Goal: Task Accomplishment & Management: Complete application form

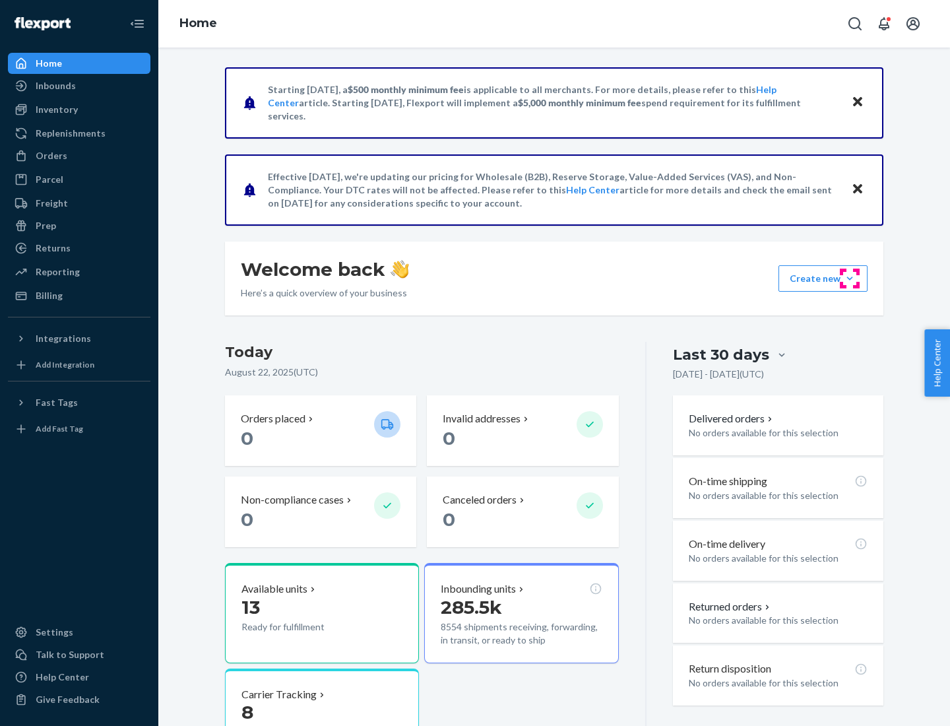
click at [850, 278] on button "Create new Create new inbound Create new order Create new product" at bounding box center [823, 278] width 89 height 26
click at [79, 86] on div "Inbounds" at bounding box center [79, 86] width 140 height 18
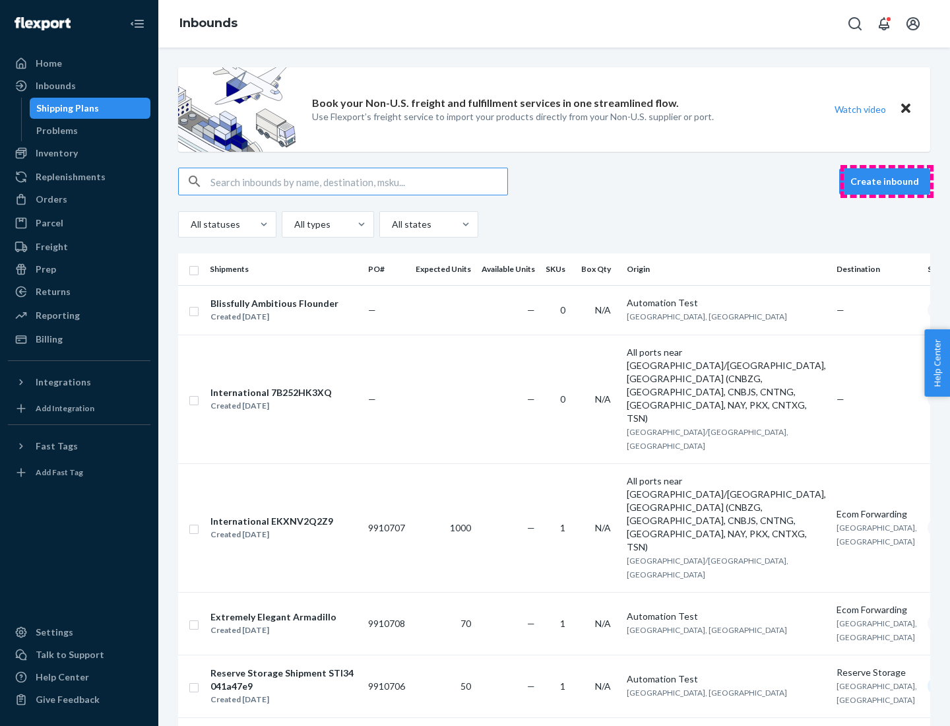
click at [887, 181] on button "Create inbound" at bounding box center [884, 181] width 91 height 26
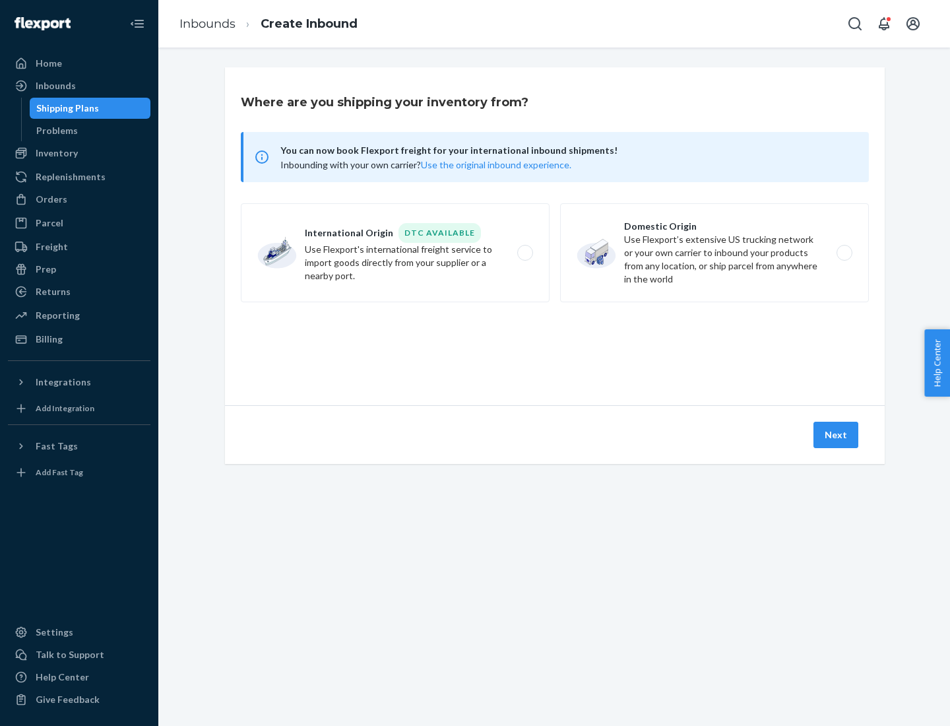
click at [715, 253] on label "Domestic Origin Use Flexport’s extensive US trucking network or your own carrie…" at bounding box center [714, 252] width 309 height 99
click at [844, 253] on input "Domestic Origin Use Flexport’s extensive US trucking network or your own carrie…" at bounding box center [848, 253] width 9 height 9
radio input "true"
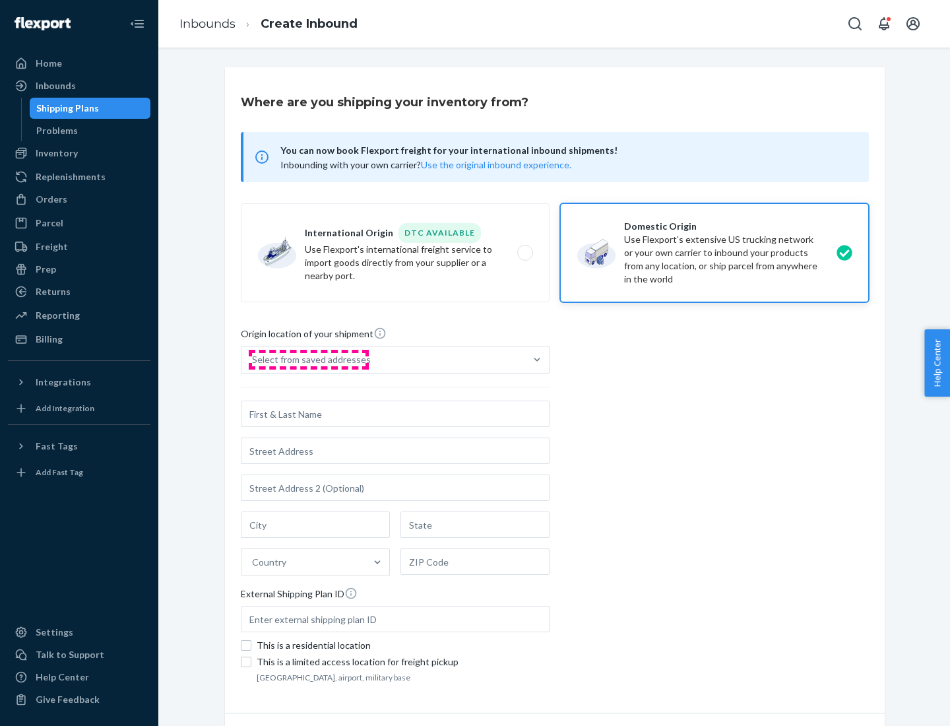
click at [308, 360] on div "Select from saved addresses" at bounding box center [311, 359] width 119 height 13
click at [253, 360] on input "Select from saved addresses" at bounding box center [252, 359] width 1 height 13
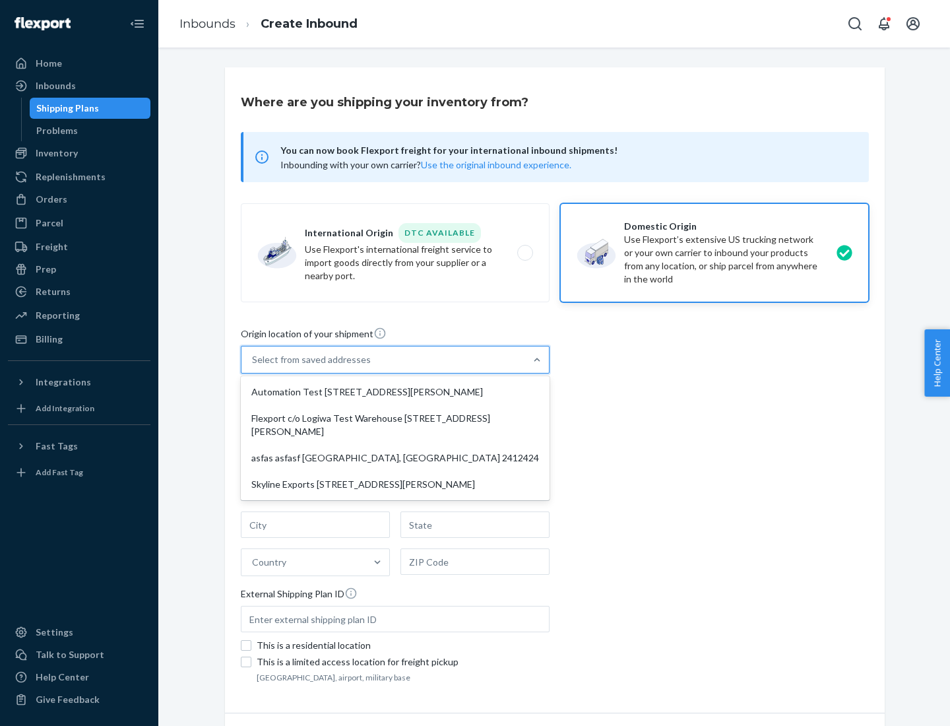
scroll to position [5, 0]
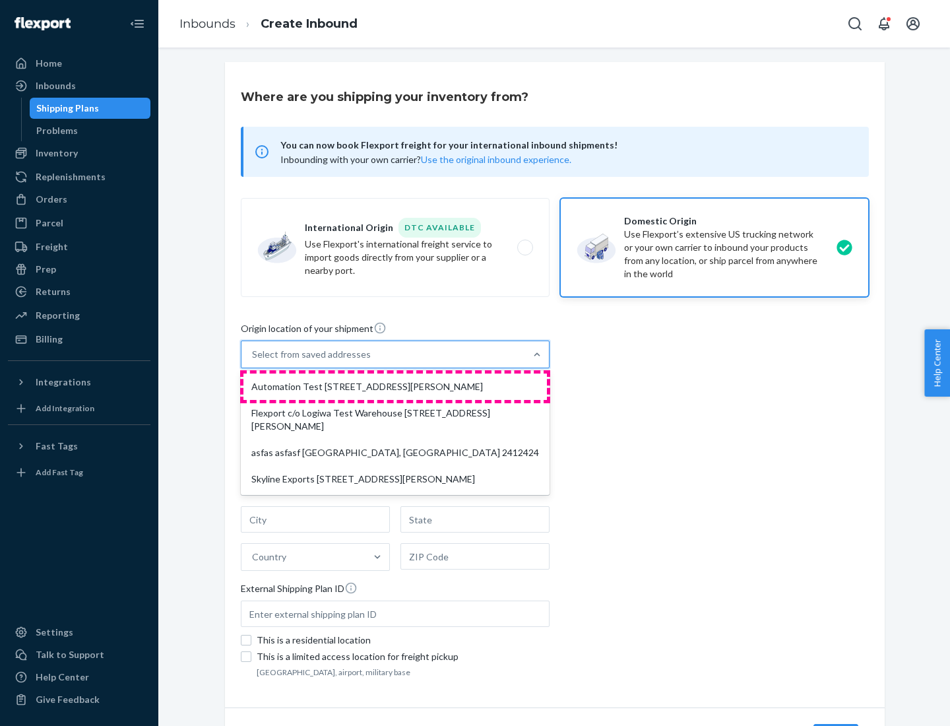
click at [395, 387] on div "Automation Test [STREET_ADDRESS][PERSON_NAME]" at bounding box center [395, 386] width 304 height 26
click at [253, 361] on input "option Automation Test [STREET_ADDRESS][PERSON_NAME] focused, 1 of 4. 4 results…" at bounding box center [252, 354] width 1 height 13
type input "Automation Test"
type input "9th Floor"
type input "[GEOGRAPHIC_DATA]"
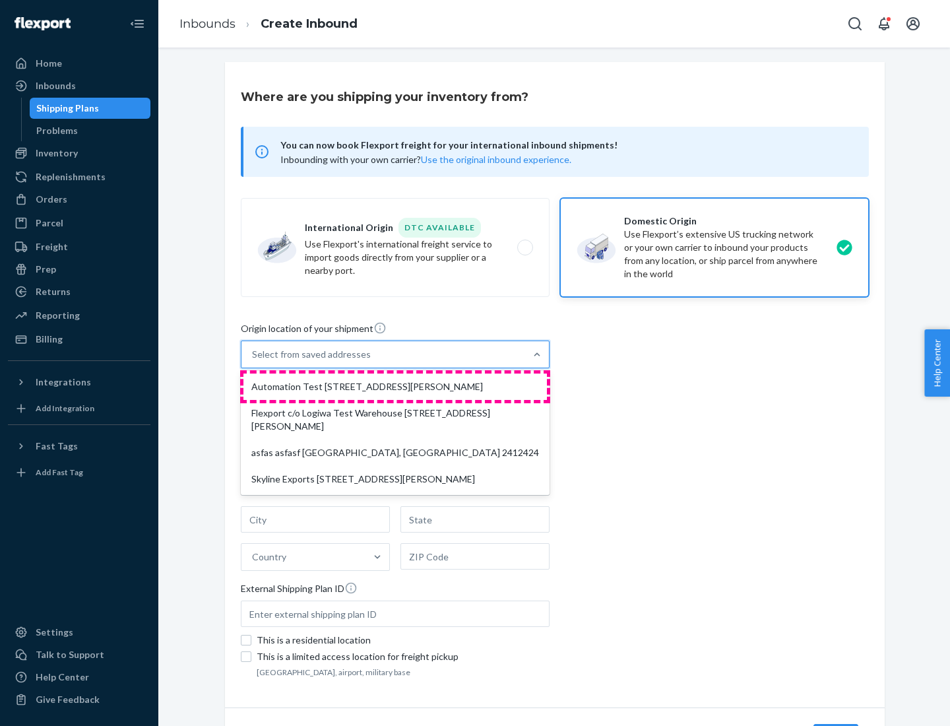
type input "CA"
type input "94104"
type input "[STREET_ADDRESS][PERSON_NAME]"
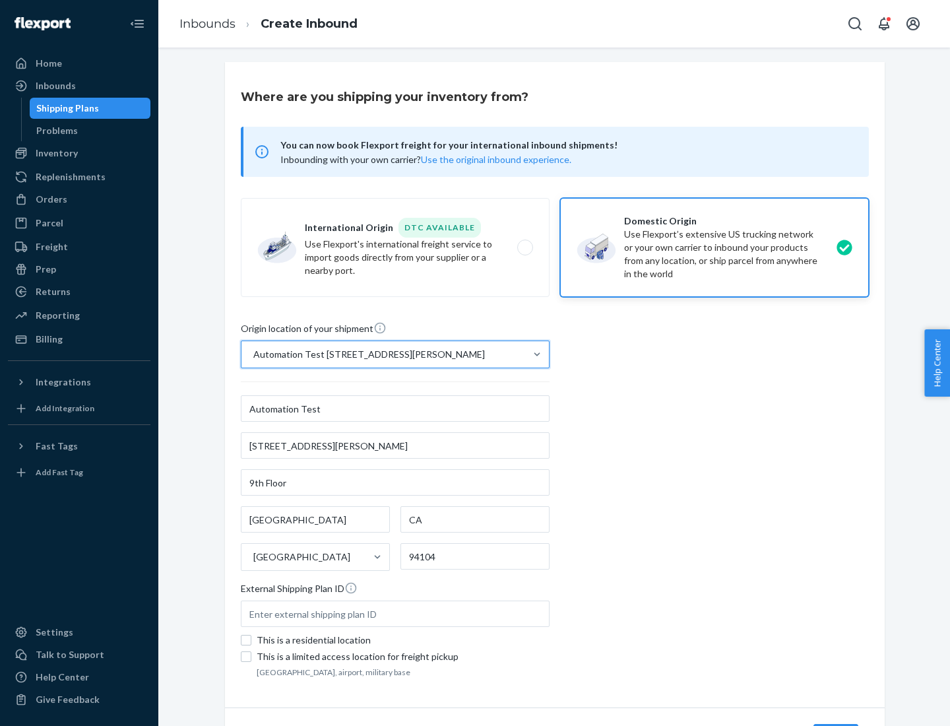
scroll to position [77, 0]
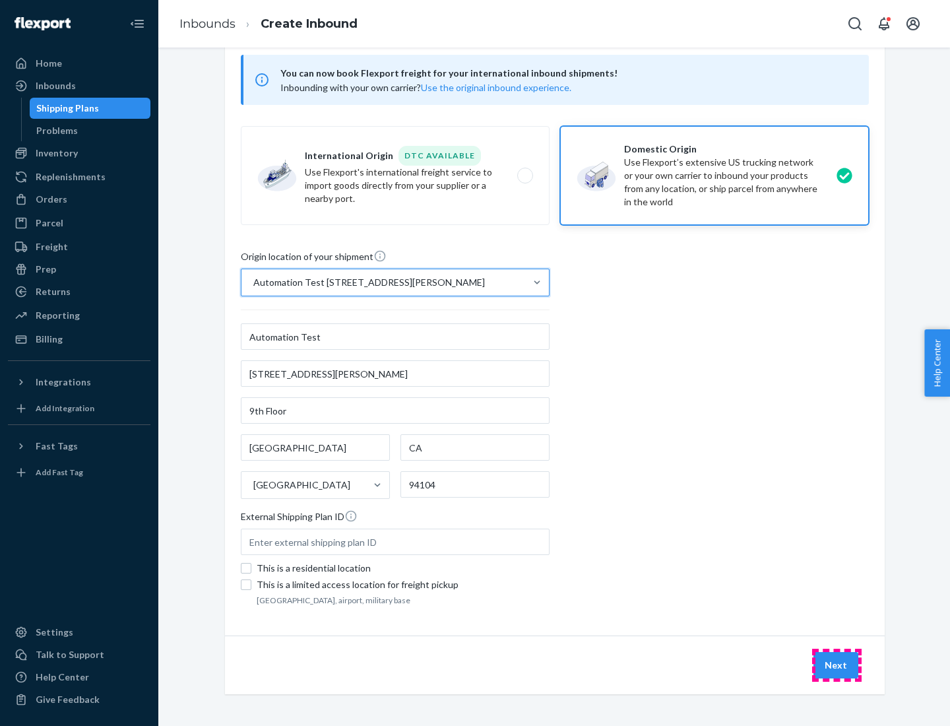
click at [837, 665] on button "Next" at bounding box center [836, 665] width 45 height 26
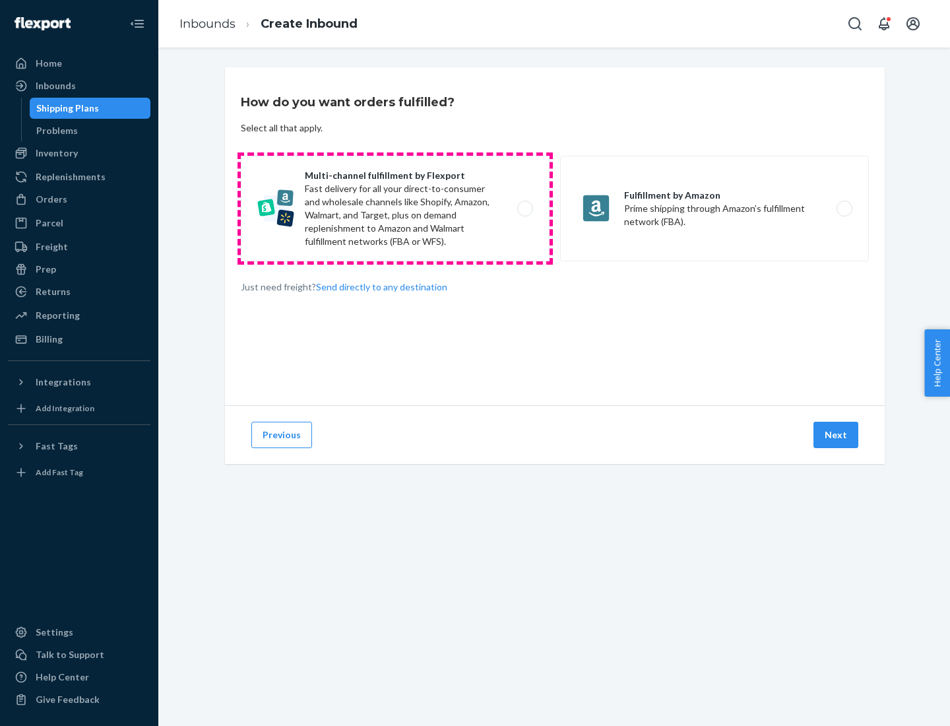
click at [395, 209] on label "Multi-channel fulfillment by Flexport Fast delivery for all your direct-to-cons…" at bounding box center [395, 209] width 309 height 106
click at [525, 209] on input "Multi-channel fulfillment by Flexport Fast delivery for all your direct-to-cons…" at bounding box center [529, 209] width 9 height 9
radio input "true"
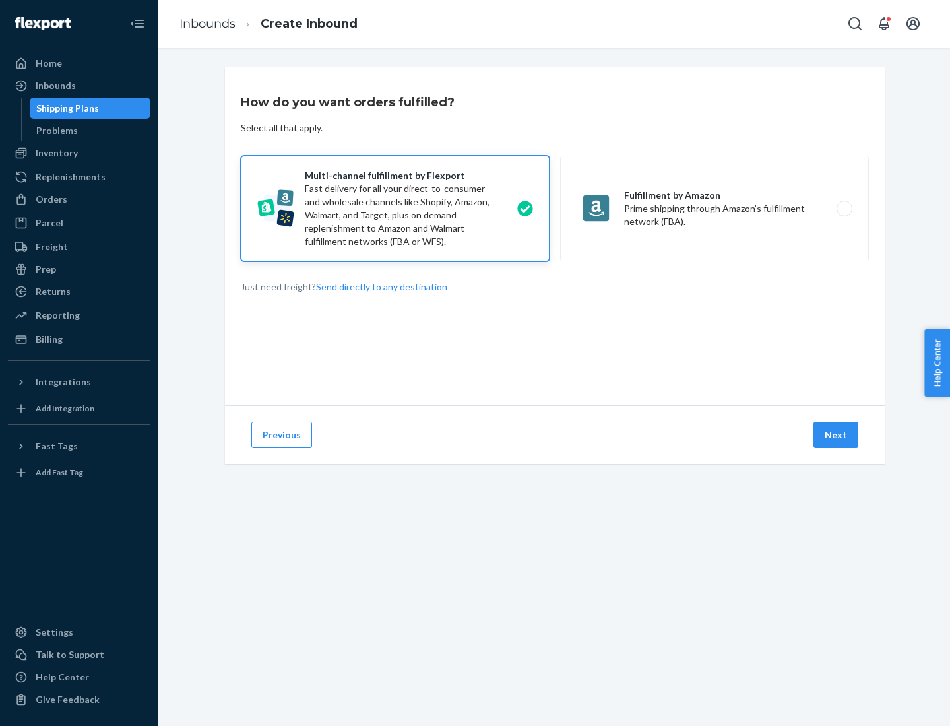
click at [837, 435] on button "Next" at bounding box center [836, 435] width 45 height 26
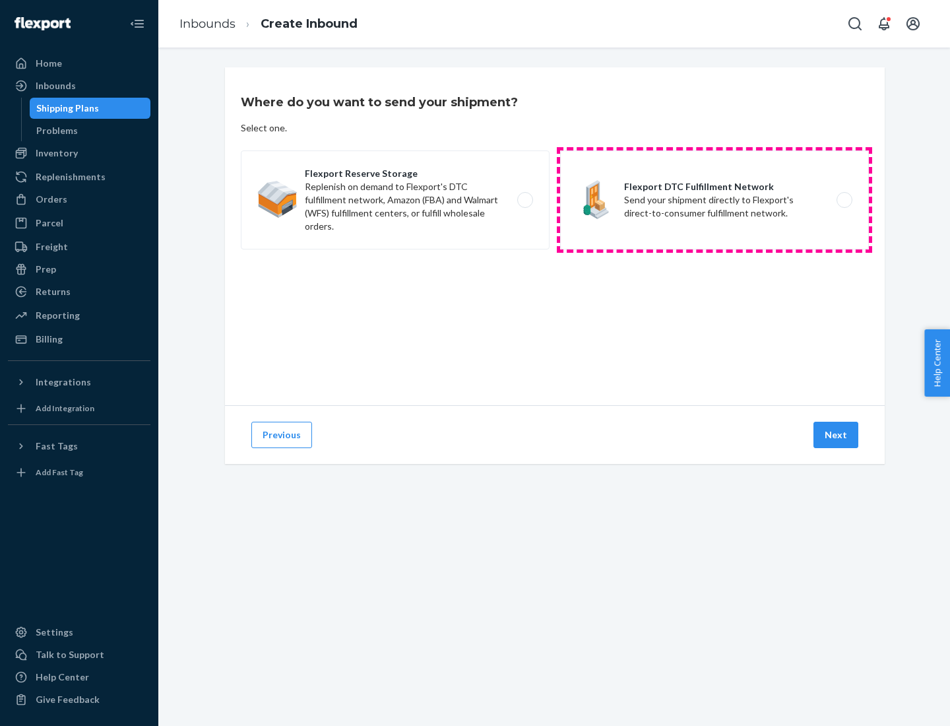
click at [715, 200] on label "Flexport DTC Fulfillment Network Send your shipment directly to Flexport's dire…" at bounding box center [714, 199] width 309 height 99
click at [844, 200] on input "Flexport DTC Fulfillment Network Send your shipment directly to Flexport's dire…" at bounding box center [848, 200] width 9 height 9
radio input "true"
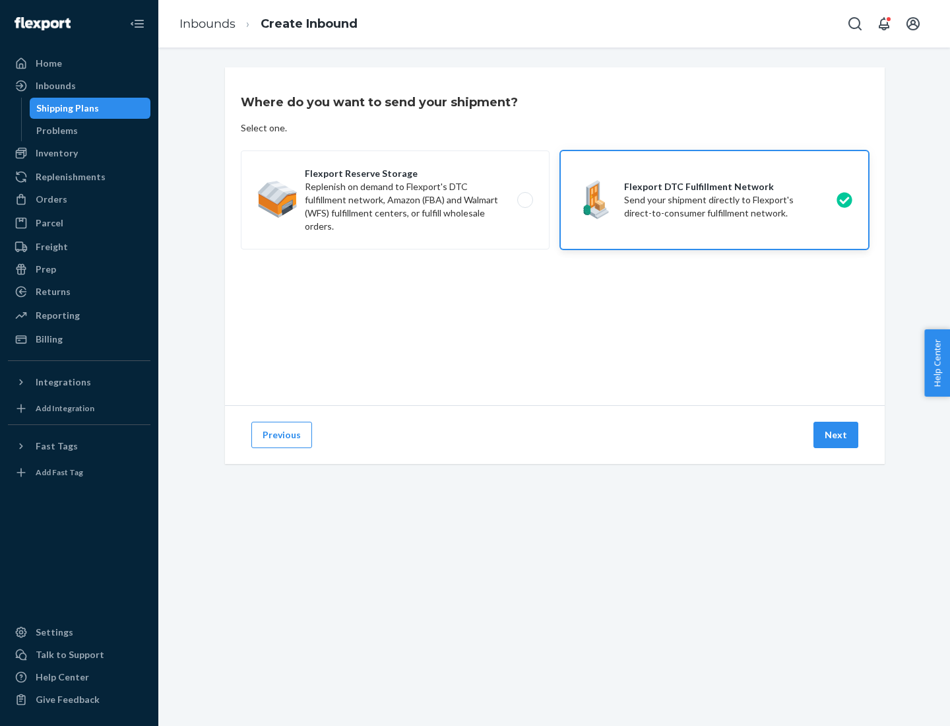
click at [837, 435] on button "Next" at bounding box center [836, 435] width 45 height 26
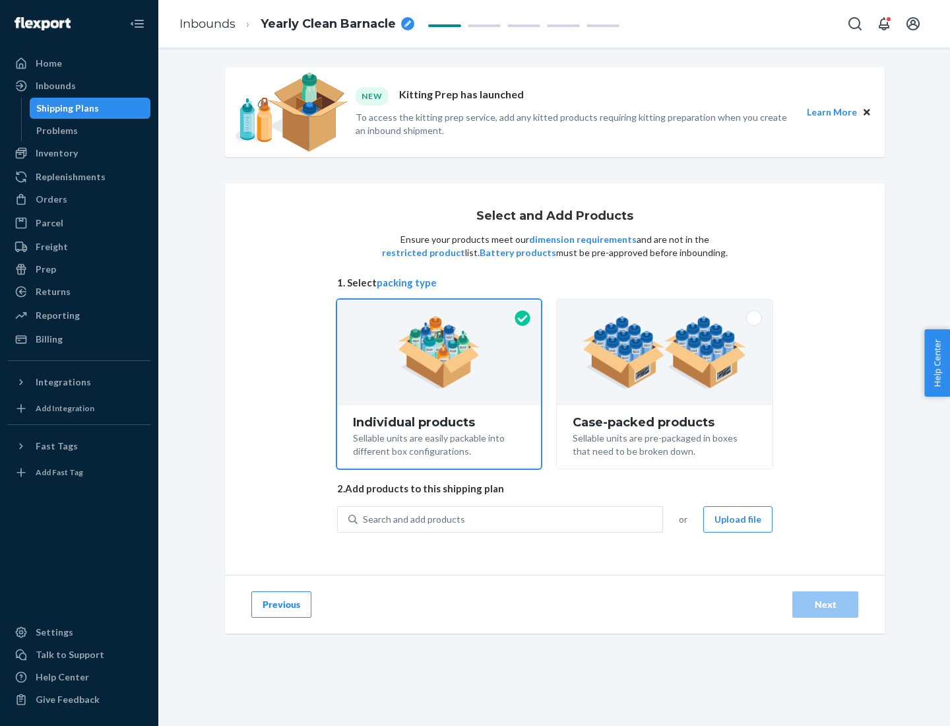
click at [665, 352] on img at bounding box center [665, 352] width 164 height 73
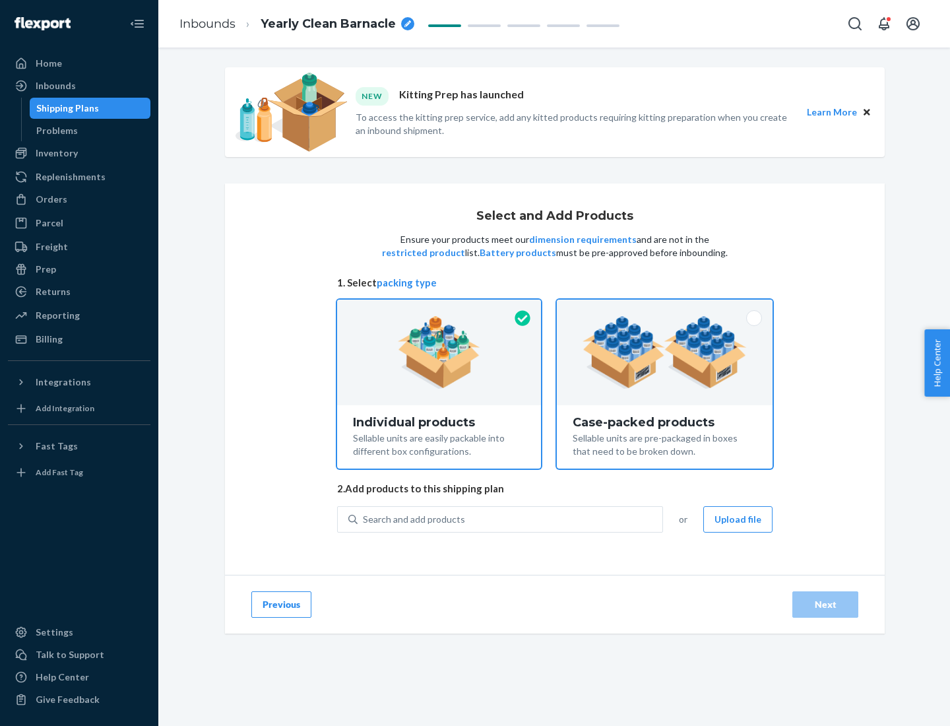
click at [665, 308] on input "Case-packed products Sellable units are pre-packaged in boxes that need to be b…" at bounding box center [665, 304] width 9 height 9
radio input "true"
radio input "false"
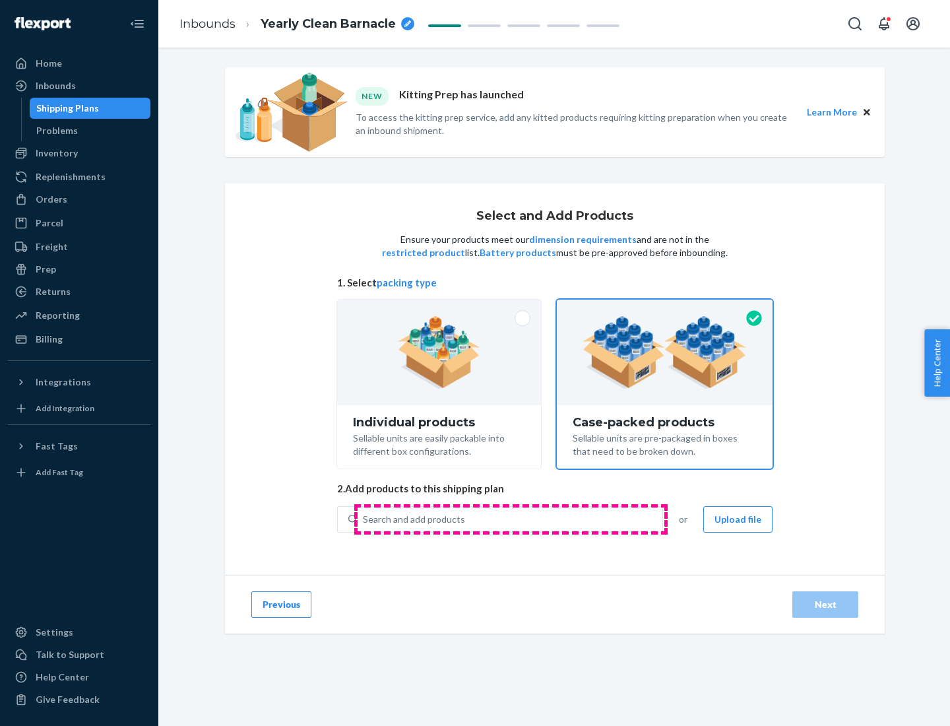
click at [511, 519] on div "Search and add products" at bounding box center [510, 519] width 305 height 24
click at [364, 519] on input "Search and add products" at bounding box center [363, 519] width 1 height 13
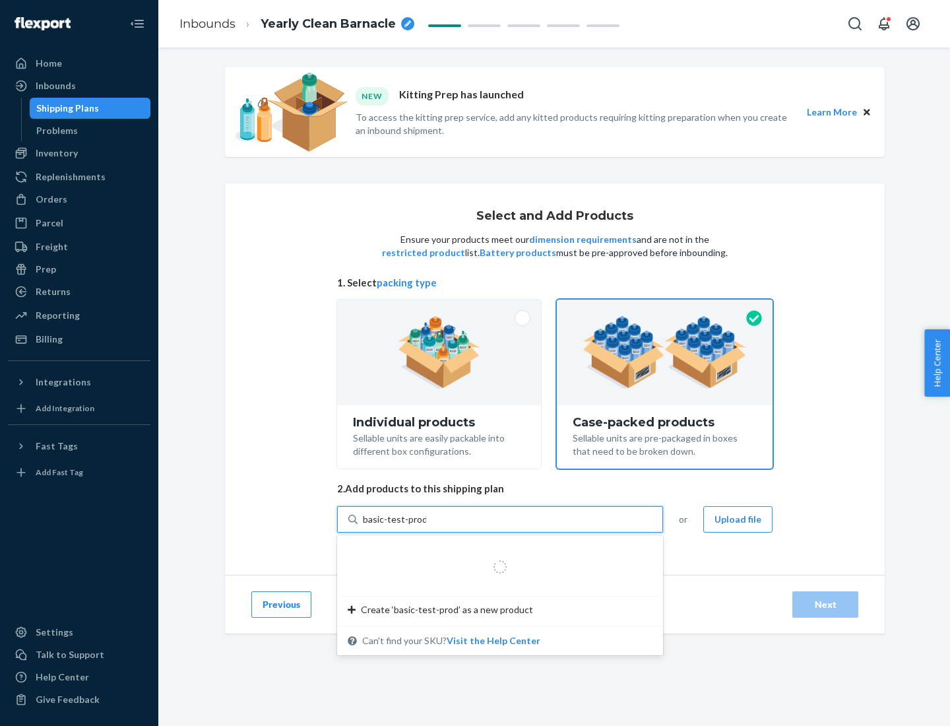
type input "basic-test-product-1"
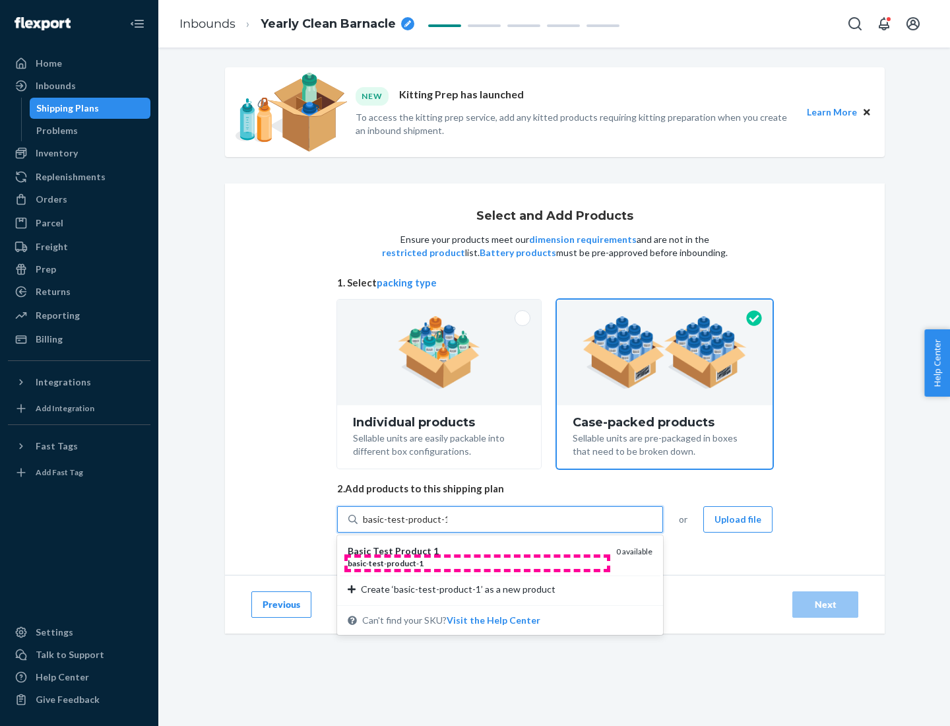
click at [477, 563] on div "basic - test - product - 1" at bounding box center [477, 563] width 258 height 11
click at [447, 526] on input "basic-test-product-1" at bounding box center [405, 519] width 84 height 13
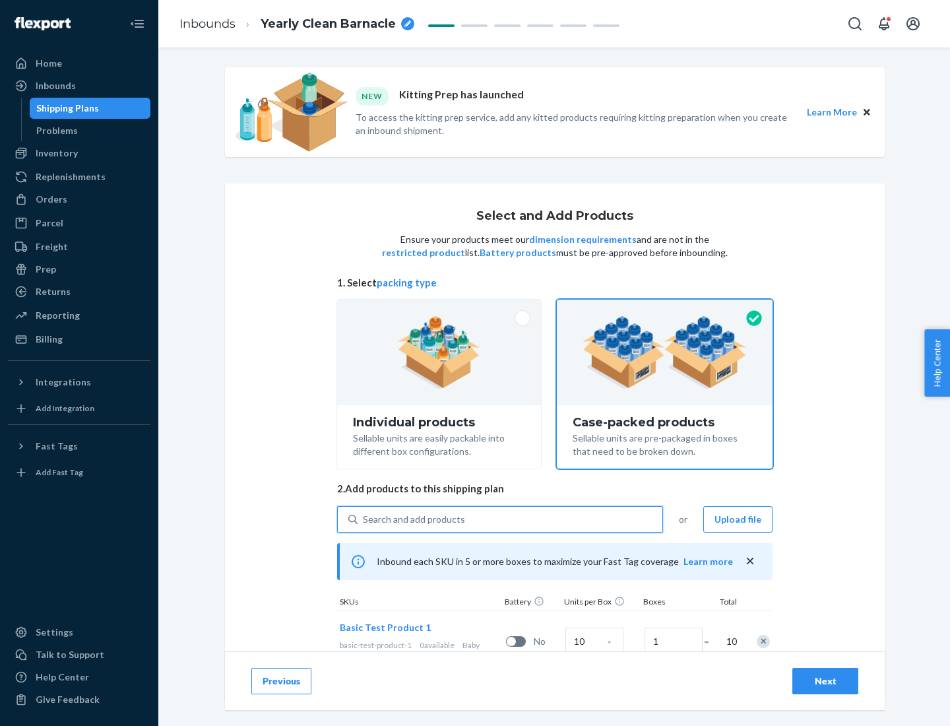
scroll to position [48, 0]
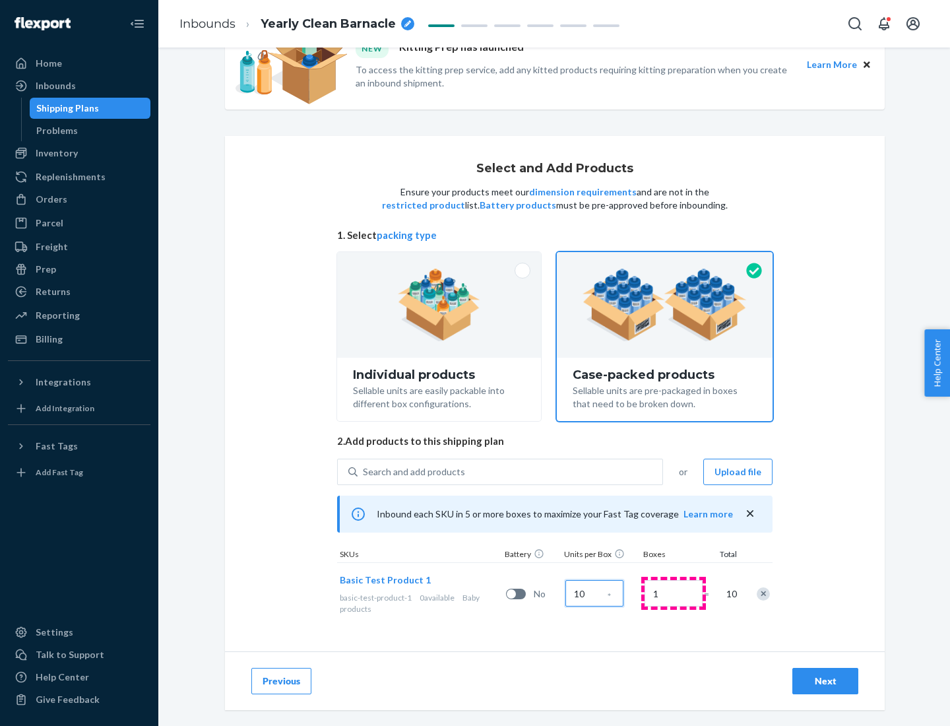
type input "10"
type input "7"
click at [825, 681] on div "Next" at bounding box center [826, 680] width 44 height 13
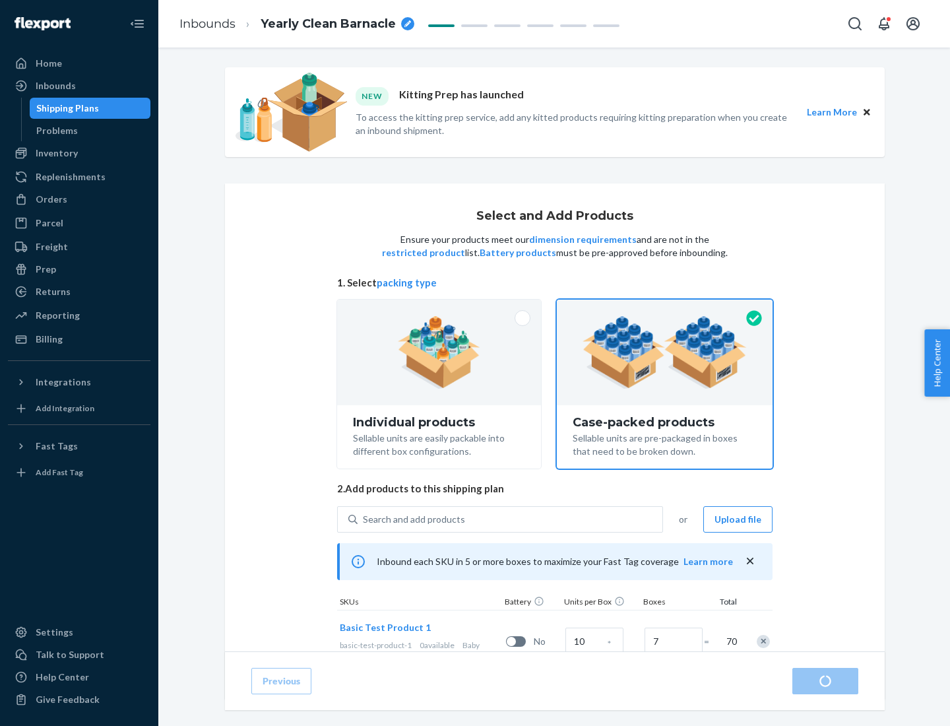
radio input "true"
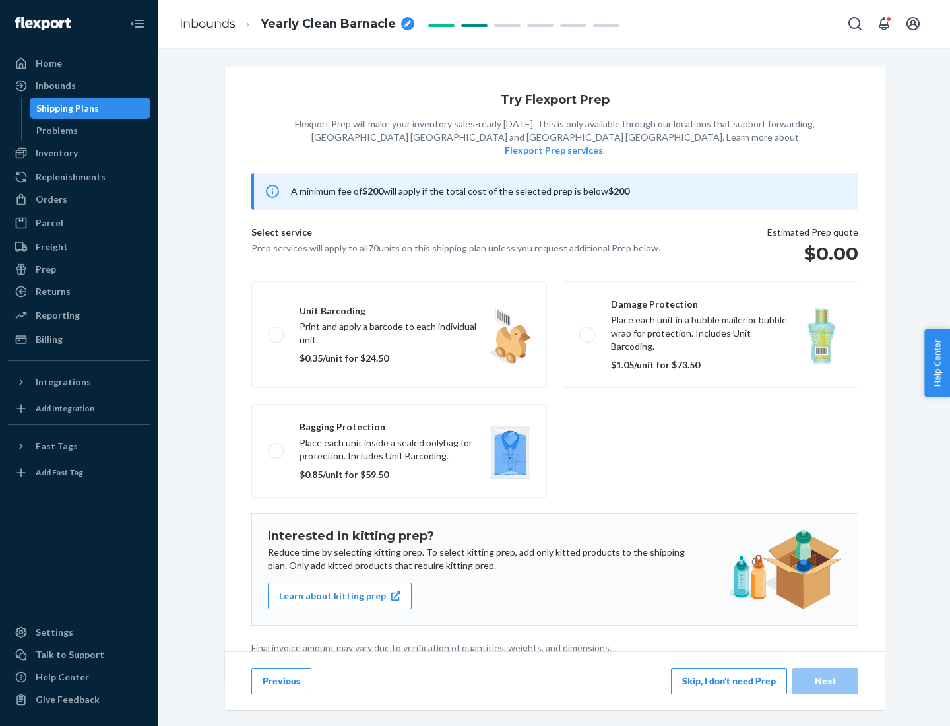
scroll to position [3, 0]
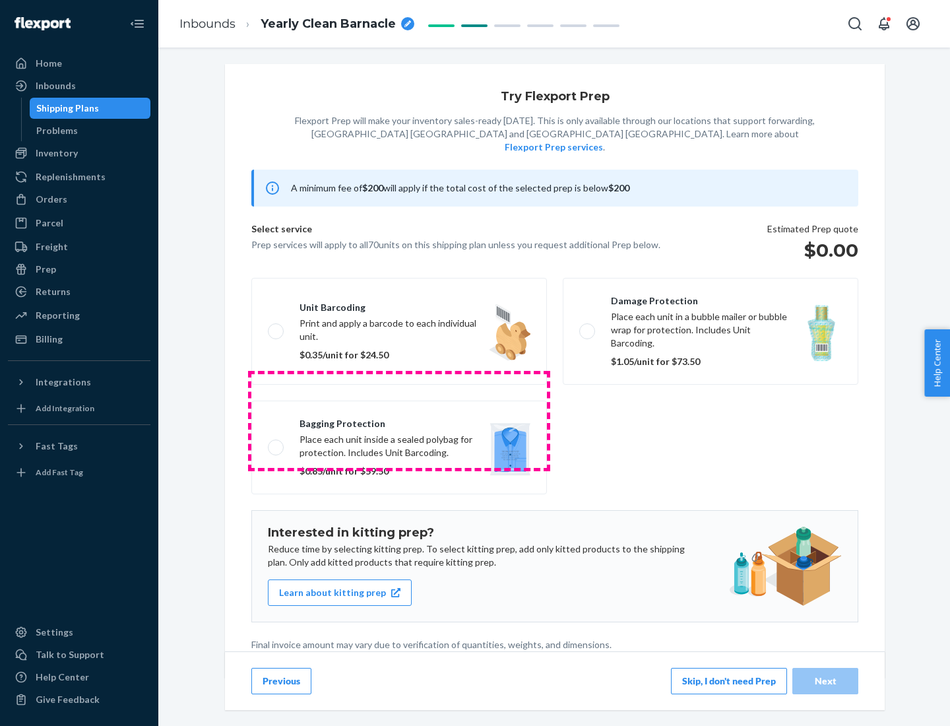
click at [399, 420] on label "Bagging protection Place each unit inside a sealed polybag for protection. Incl…" at bounding box center [399, 448] width 296 height 94
click at [276, 443] on input "Bagging protection Place each unit inside a sealed polybag for protection. Incl…" at bounding box center [272, 447] width 9 height 9
checkbox input "true"
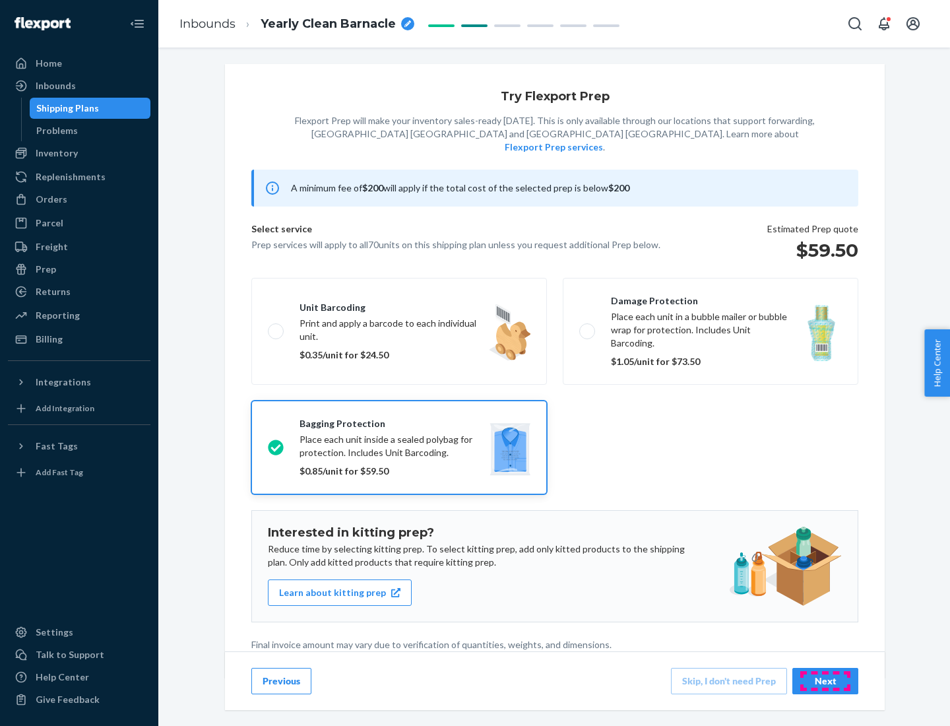
click at [825, 680] on div "Next" at bounding box center [826, 680] width 44 height 13
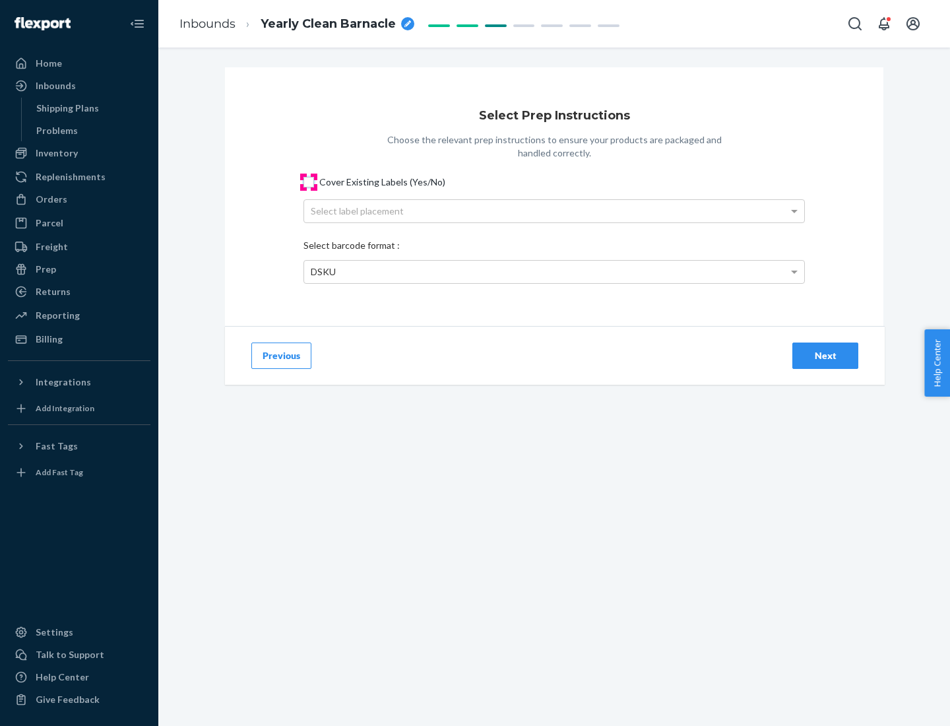
click at [309, 181] on input "Cover Existing Labels (Yes/No)" at bounding box center [309, 182] width 11 height 11
checkbox input "true"
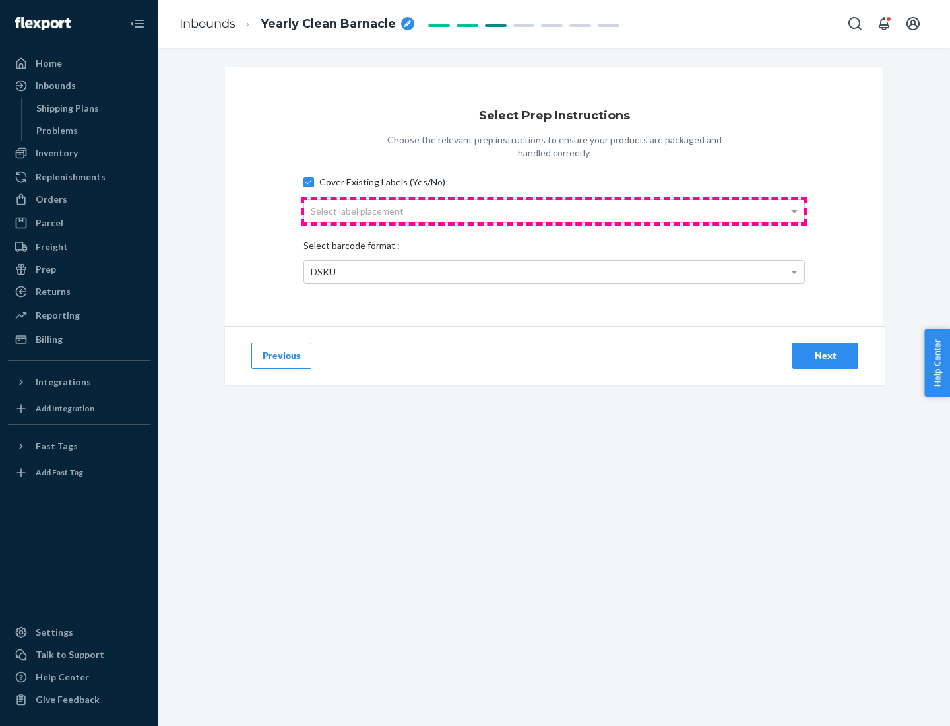
click at [554, 210] on div "Select label placement" at bounding box center [554, 211] width 500 height 22
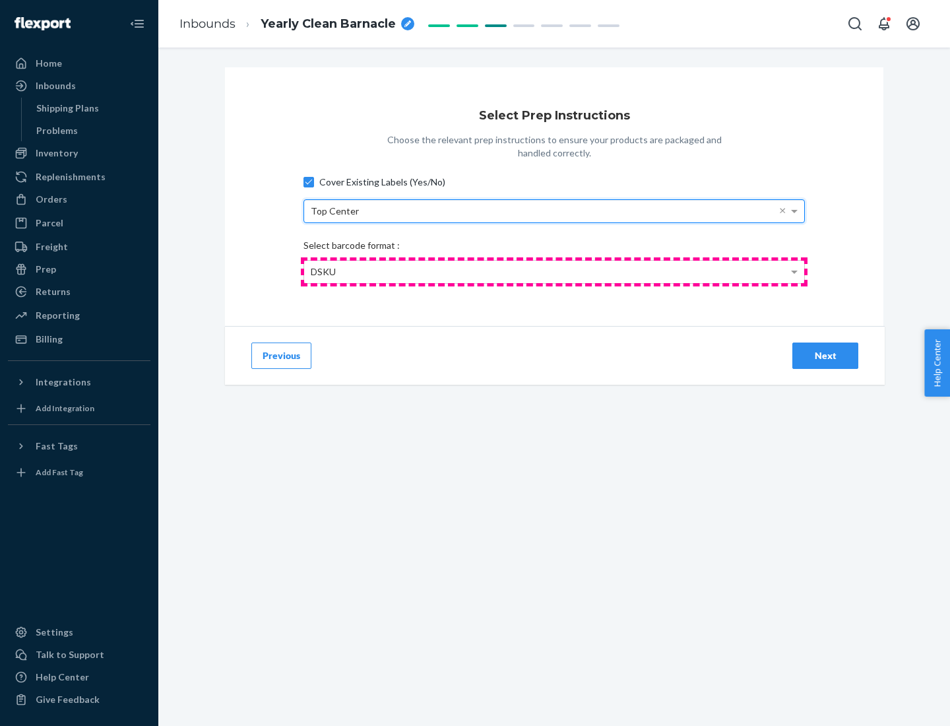
click at [554, 271] on div "DSKU" at bounding box center [554, 272] width 500 height 22
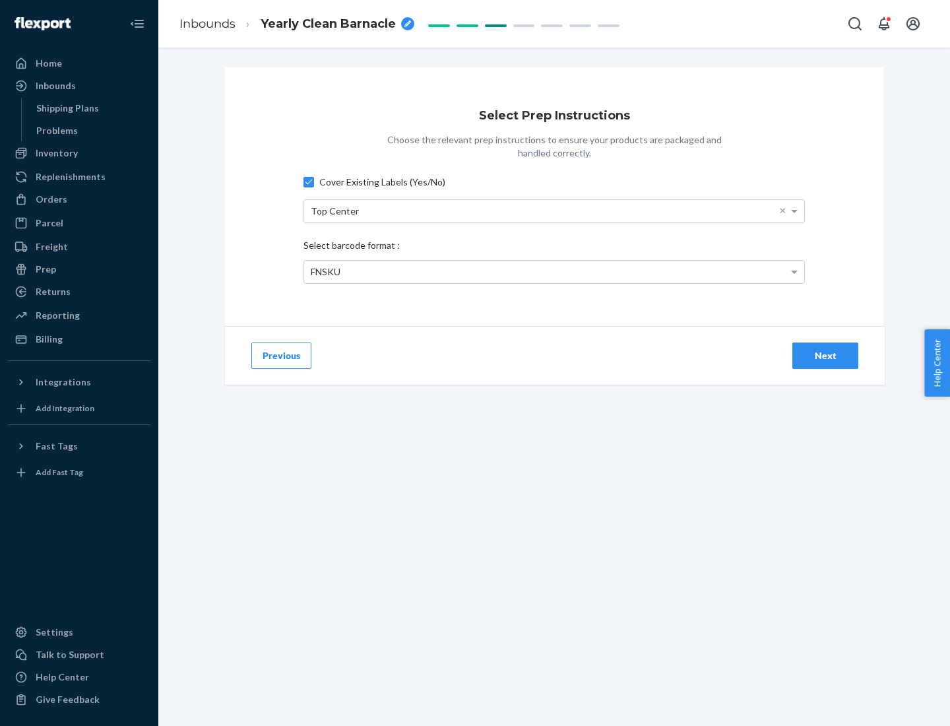
click at [825, 355] on div "Next" at bounding box center [826, 355] width 44 height 13
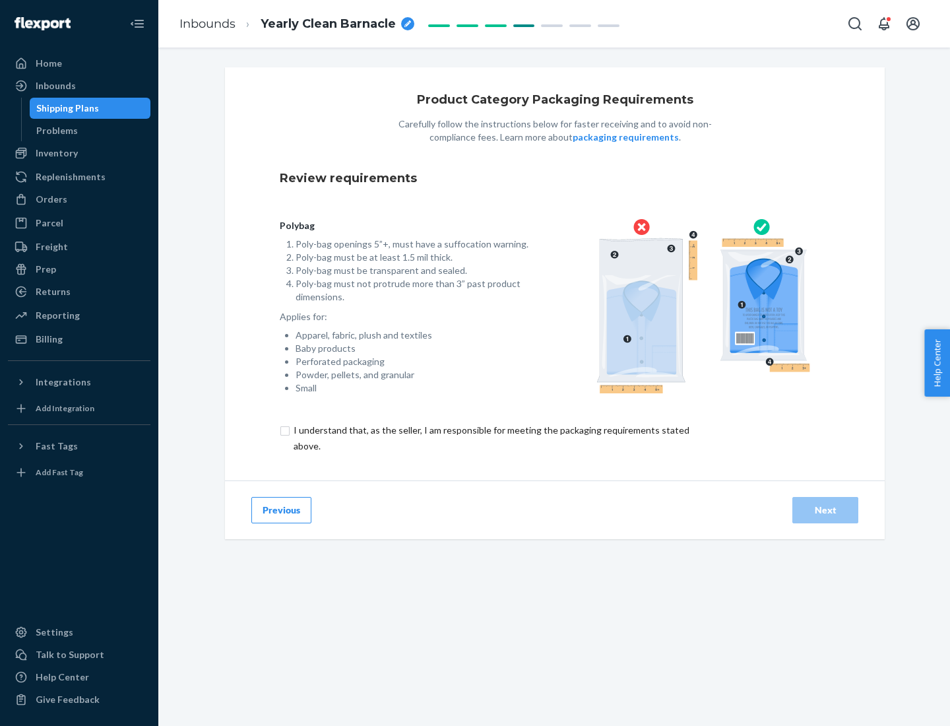
click at [490, 437] on input "checkbox" at bounding box center [499, 438] width 439 height 32
checkbox input "true"
click at [825, 509] on div "Next" at bounding box center [826, 509] width 44 height 13
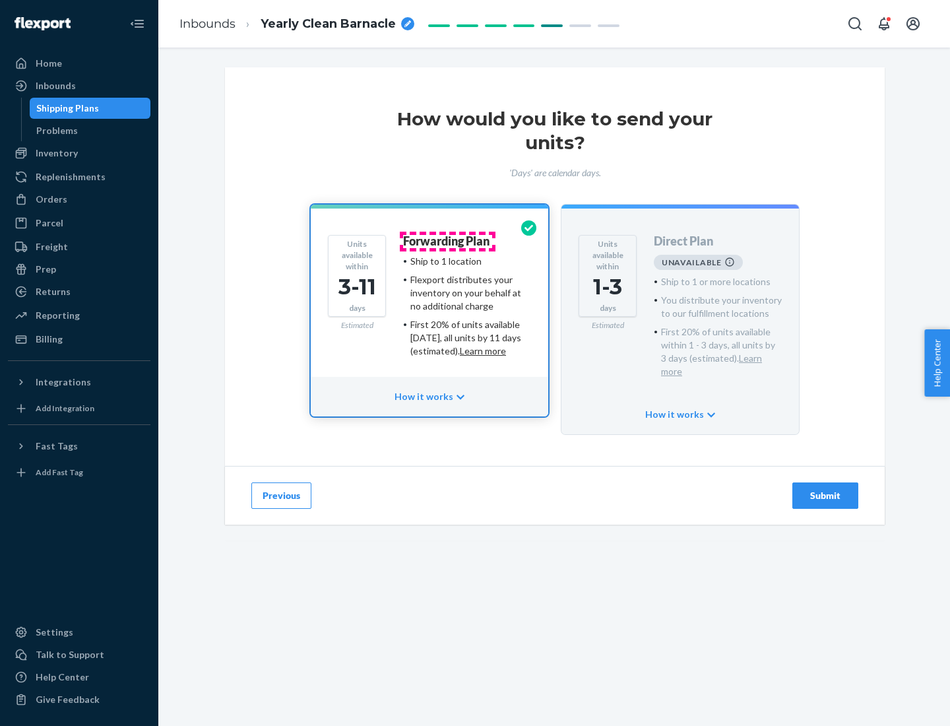
click at [447, 241] on h4 "Forwarding Plan" at bounding box center [446, 241] width 86 height 13
click at [825, 489] on div "Submit" at bounding box center [826, 495] width 44 height 13
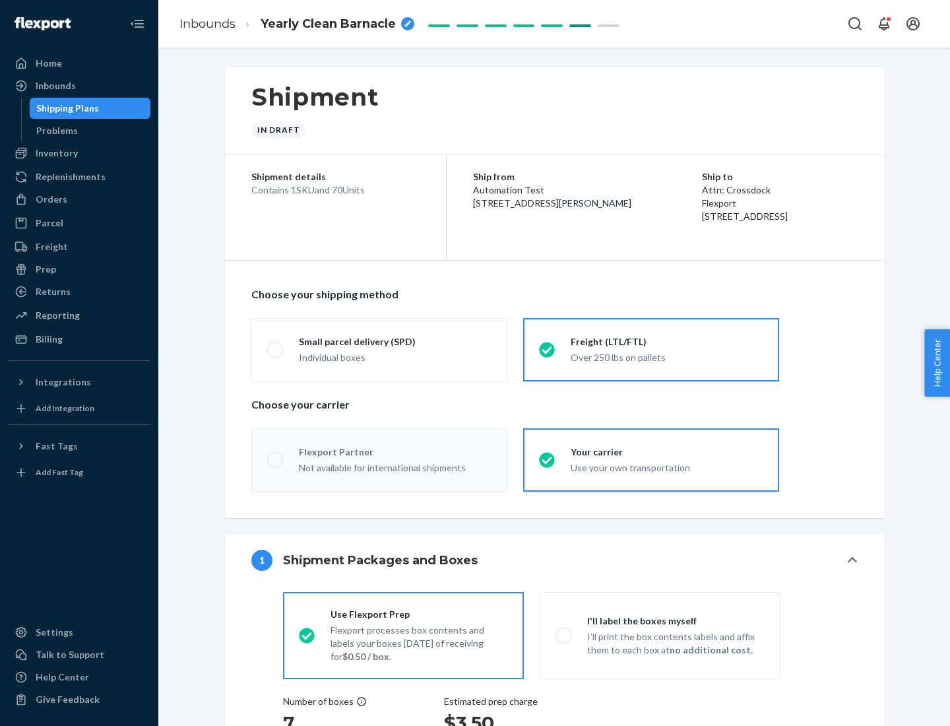
radio input "true"
radio input "false"
radio input "true"
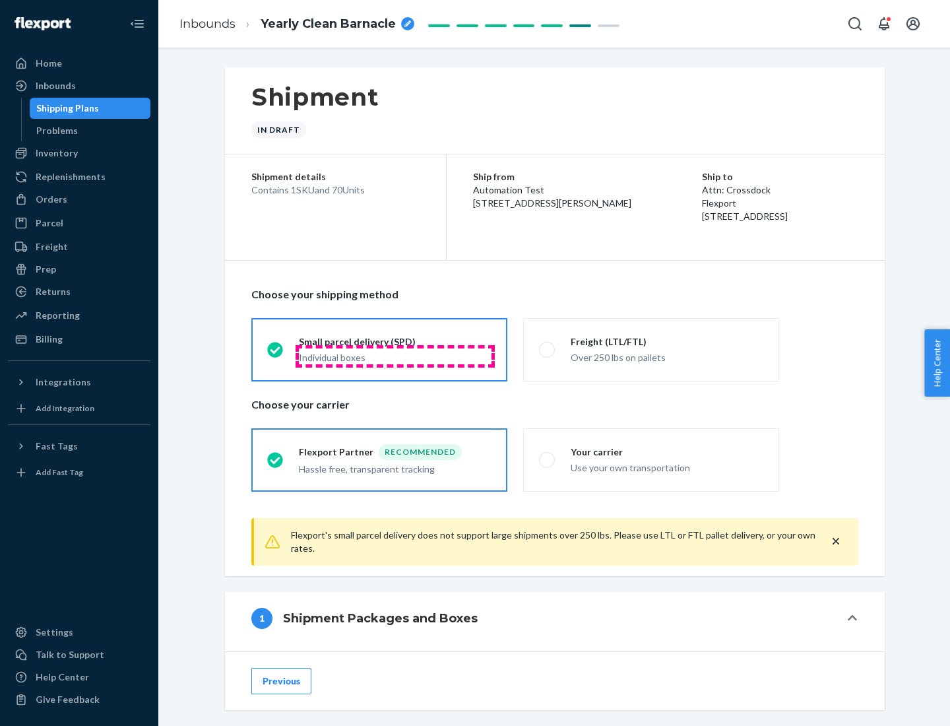
click at [395, 356] on div "Individual boxes" at bounding box center [395, 357] width 193 height 13
click at [276, 354] on input "Small parcel delivery (SPD) Individual boxes" at bounding box center [271, 349] width 9 height 9
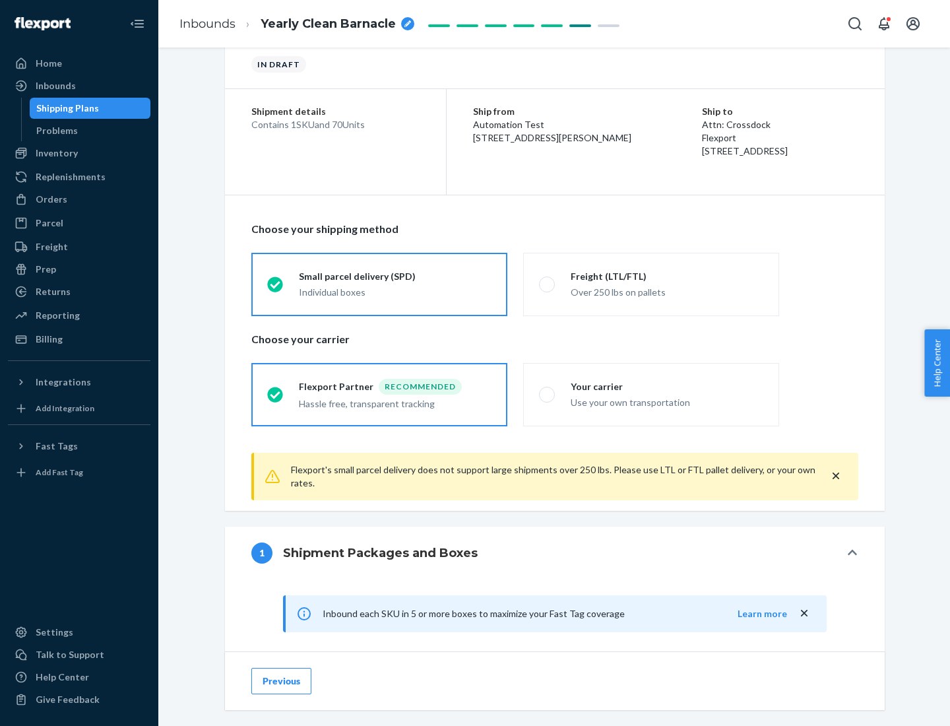
click at [667, 386] on div "Your carrier" at bounding box center [667, 386] width 193 height 13
click at [548, 390] on input "Your carrier Use your own transportation" at bounding box center [543, 394] width 9 height 9
radio input "true"
radio input "false"
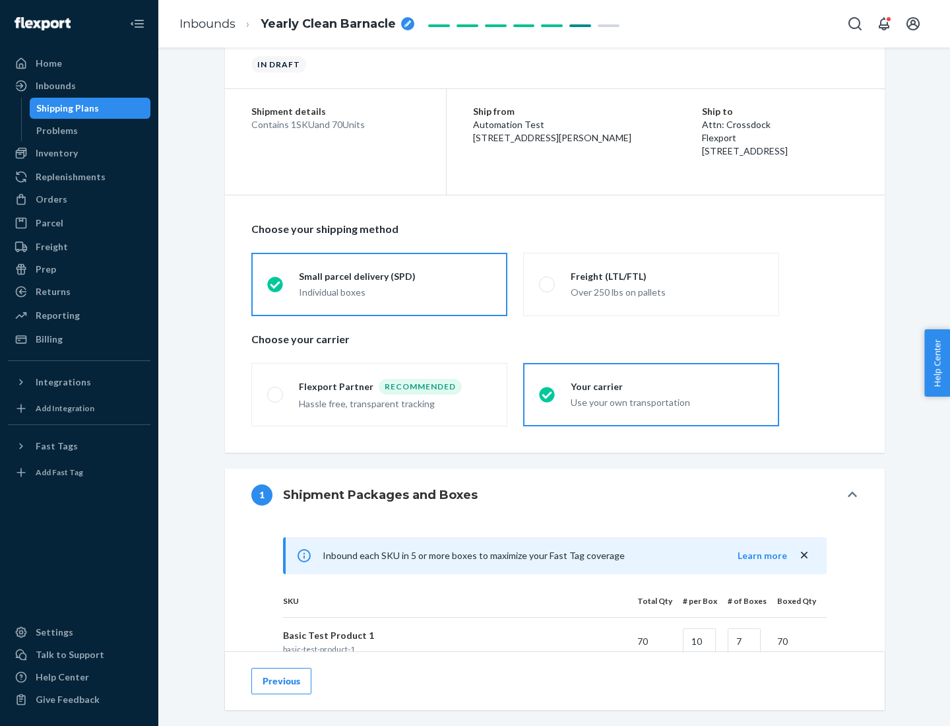
scroll to position [320, 0]
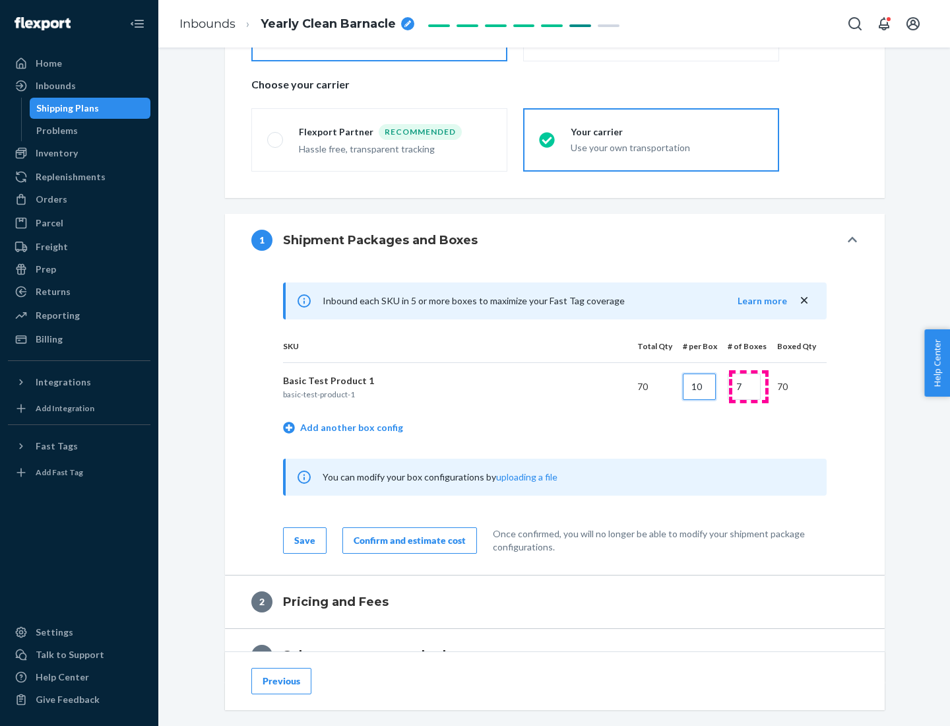
type input "10"
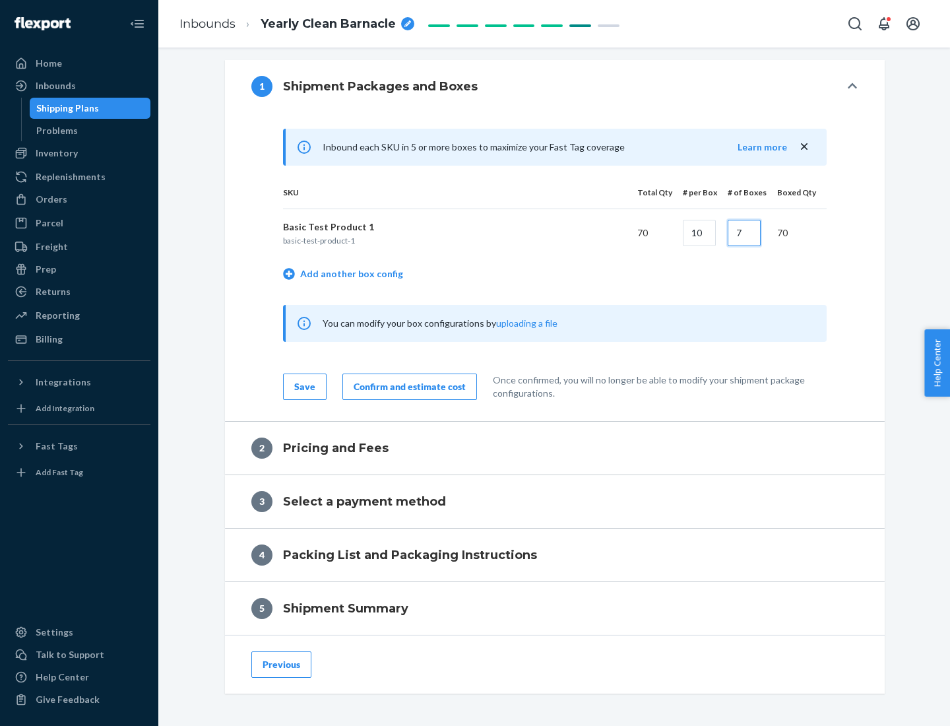
type input "7"
click at [407, 386] on div "Confirm and estimate cost" at bounding box center [410, 386] width 112 height 13
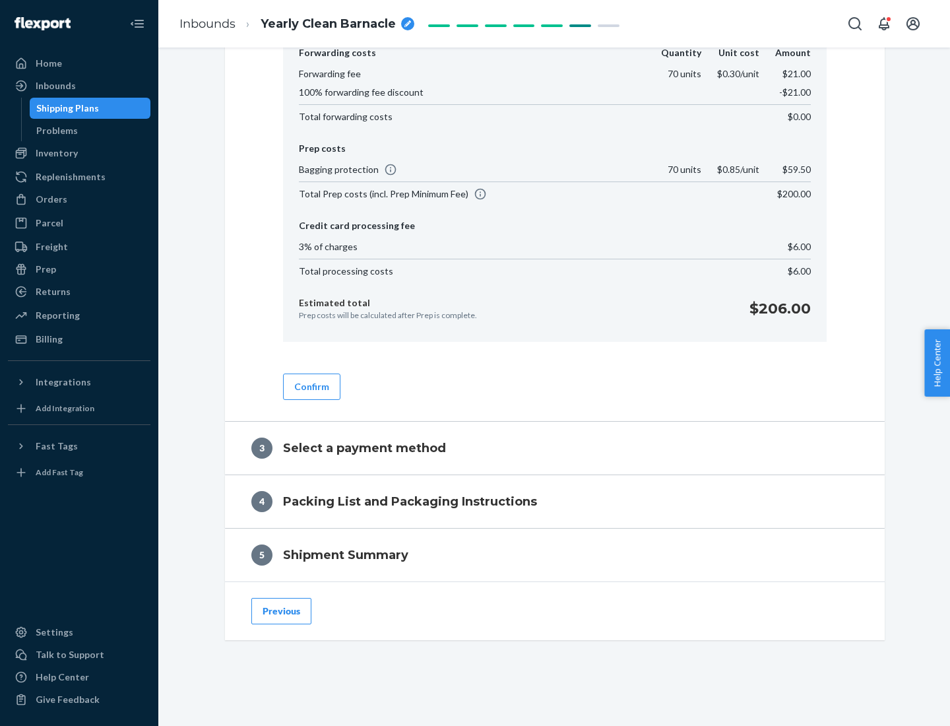
click at [311, 386] on button "Confirm" at bounding box center [311, 386] width 57 height 26
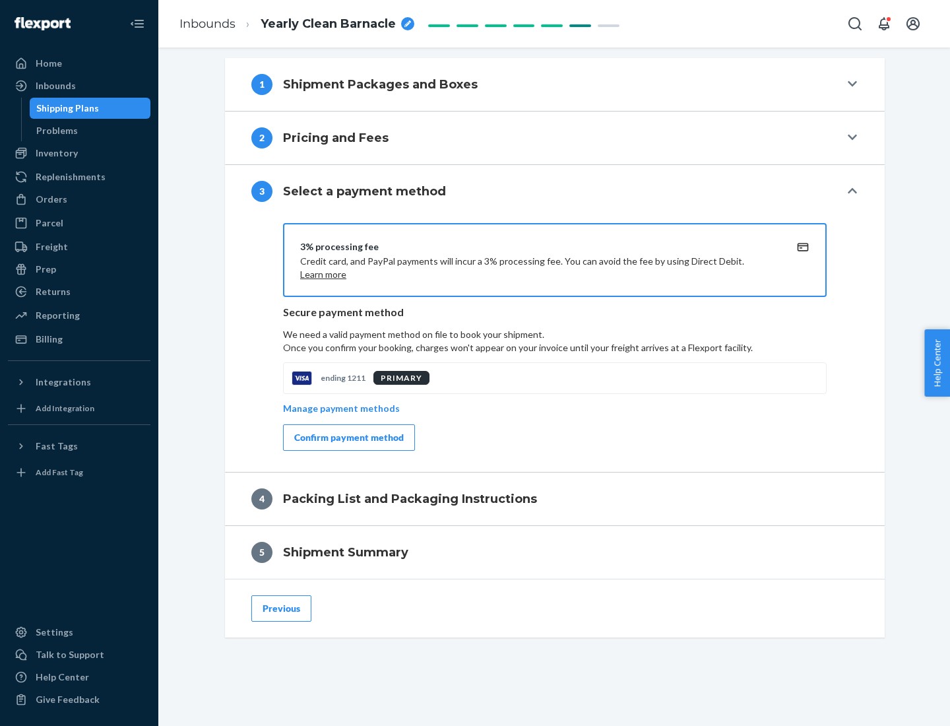
scroll to position [476, 0]
click at [348, 437] on div "Confirm payment method" at bounding box center [349, 437] width 110 height 13
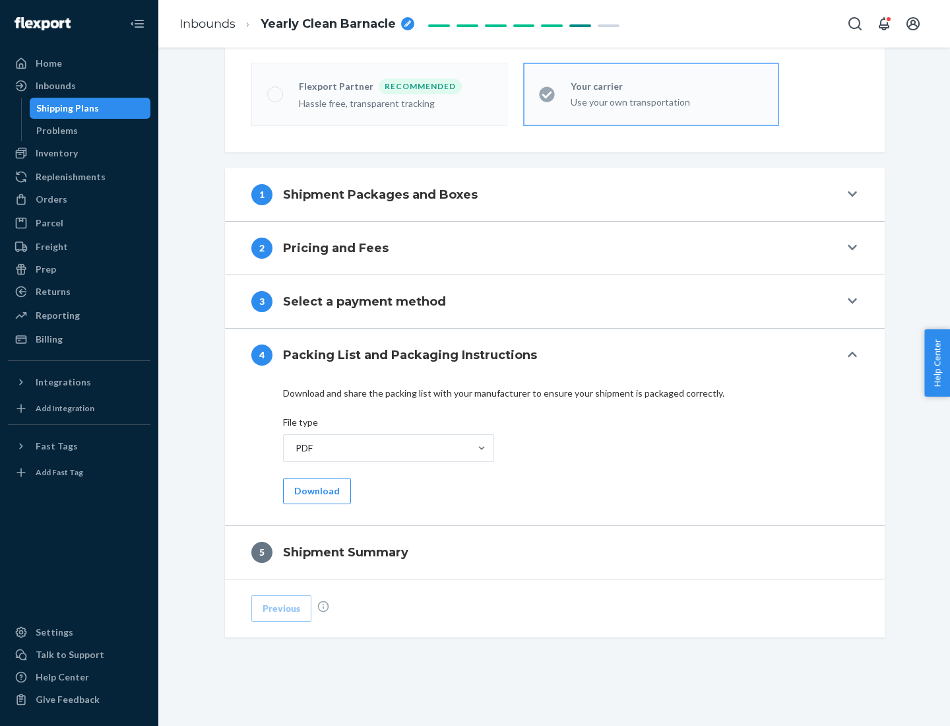
scroll to position [366, 0]
click at [315, 490] on button "Download" at bounding box center [317, 491] width 68 height 26
